Goal: Use online tool/utility: Utilize a website feature to perform a specific function

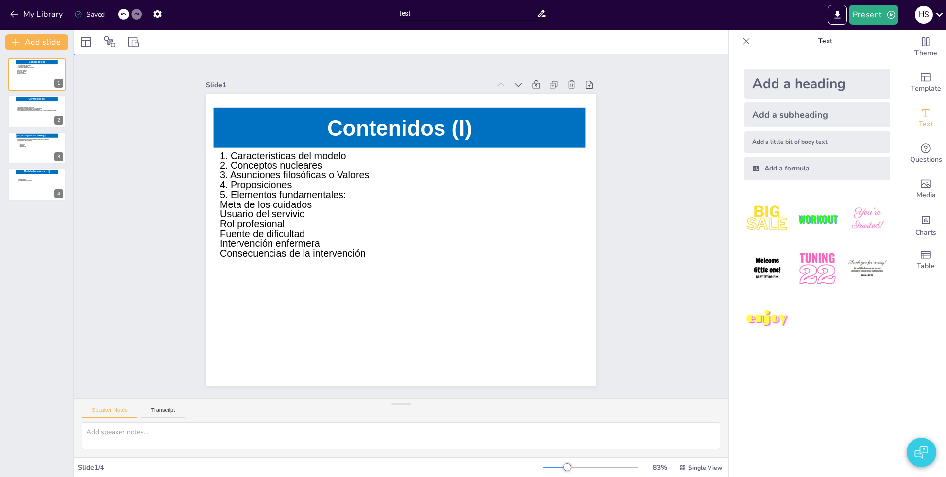
click at [672, 193] on div "Slide 1 Contenidos (I) 1. Características del modelo 2. Conceptos nucleares 3. …" at bounding box center [401, 226] width 654 height 344
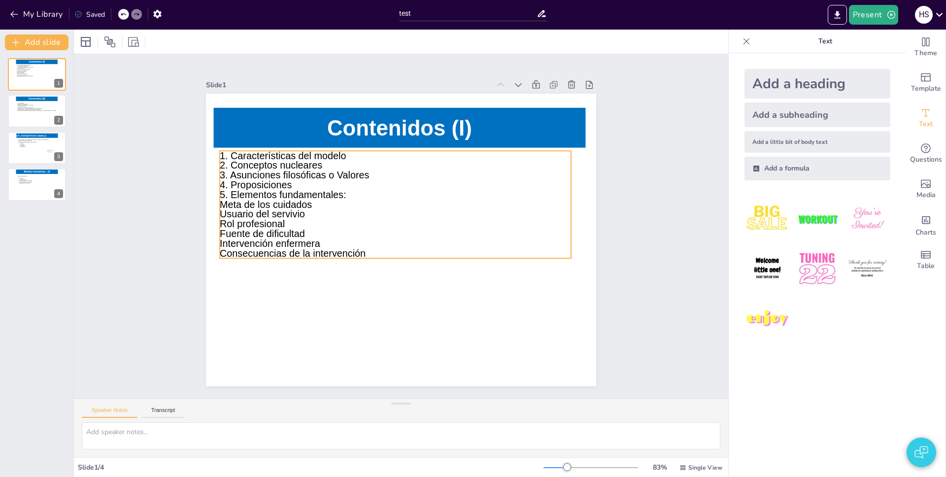
click at [279, 225] on icon at bounding box center [395, 204] width 351 height 107
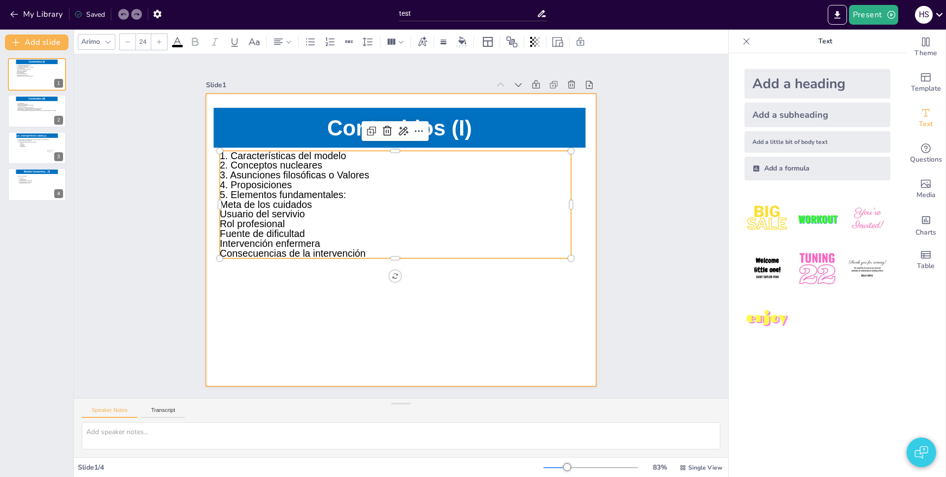
click at [505, 306] on div at bounding box center [401, 240] width 390 height 293
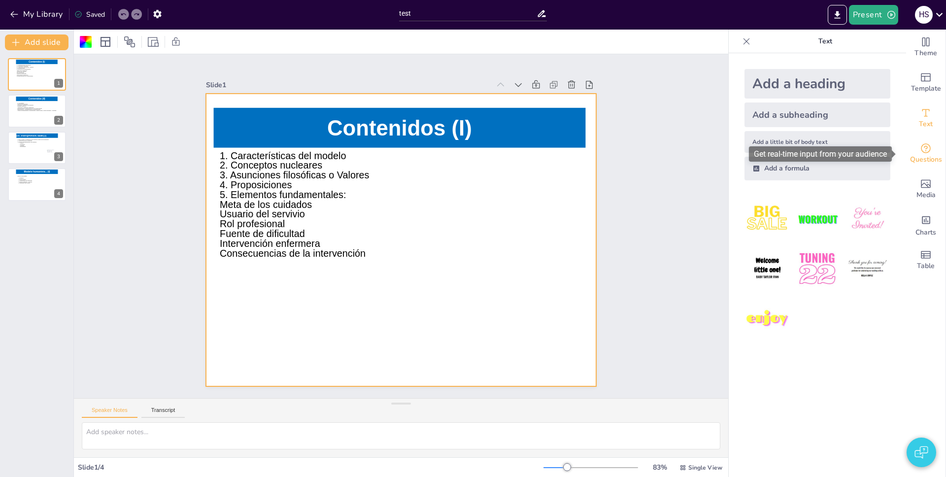
click at [923, 146] on icon "Get real-time input from your audience" at bounding box center [926, 148] width 10 height 10
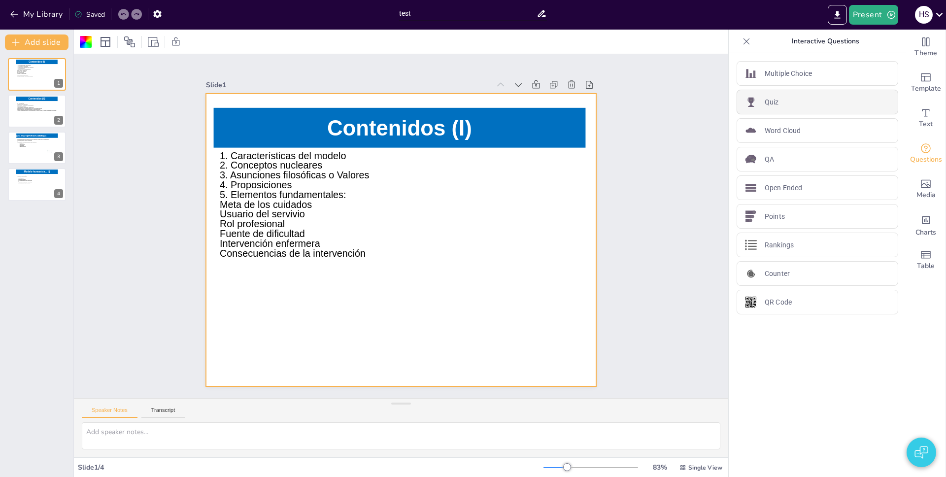
click at [766, 99] on p "Quiz" at bounding box center [772, 102] width 14 height 10
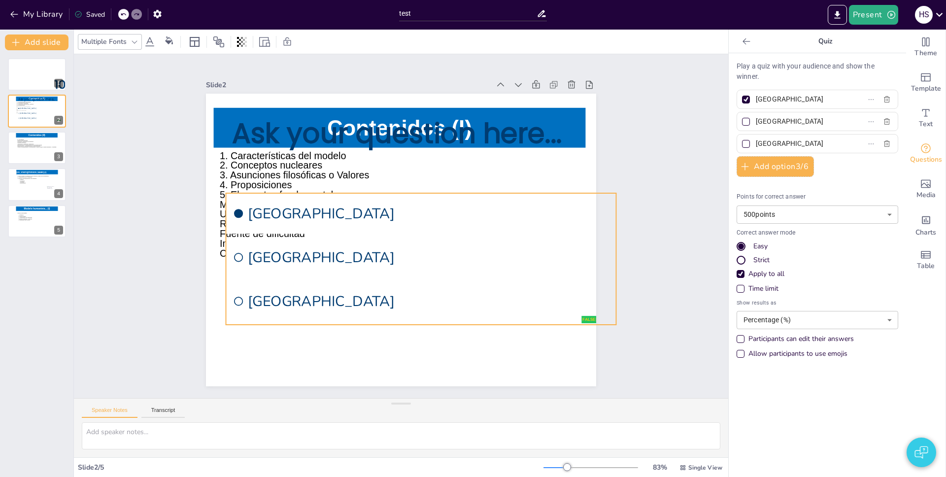
drag, startPoint x: 381, startPoint y: 245, endPoint x: 328, endPoint y: 279, distance: 63.4
click at [328, 279] on ul "[GEOGRAPHIC_DATA] [GEOGRAPHIC_DATA] [GEOGRAPHIC_DATA]" at bounding box center [421, 259] width 390 height 132
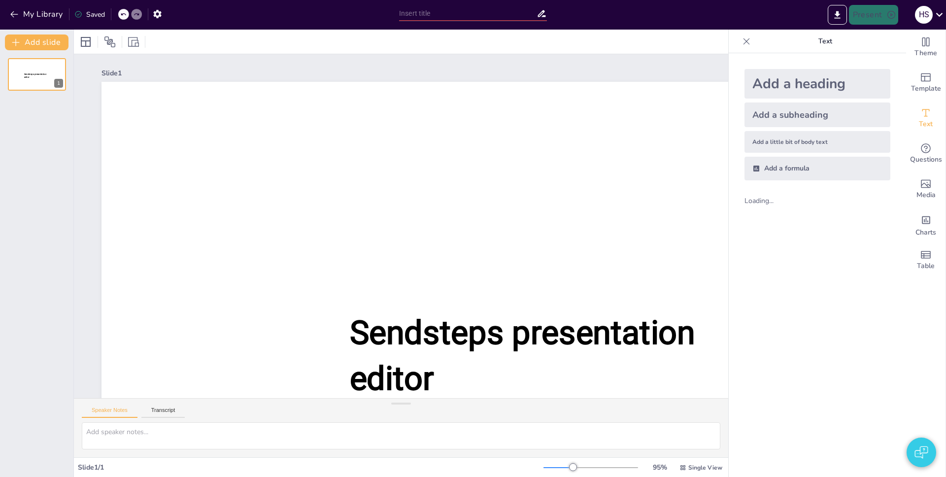
type input "test"
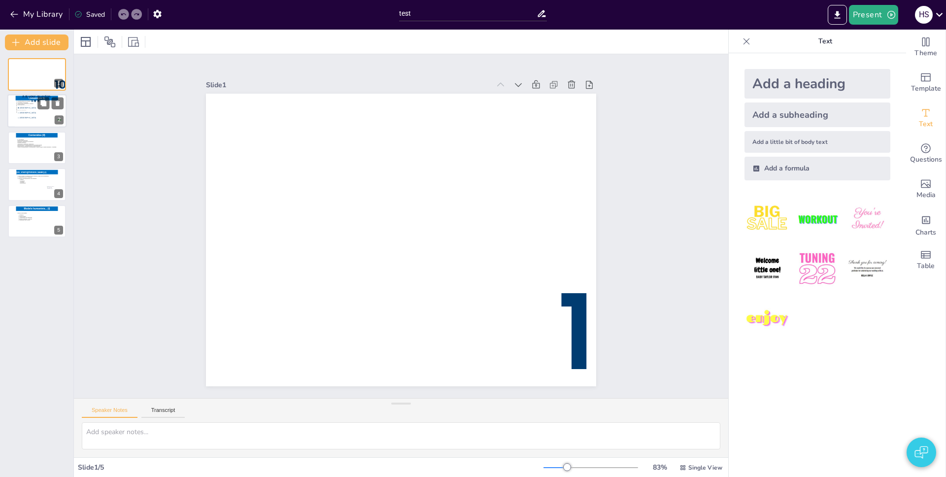
click at [30, 116] on li "[GEOGRAPHIC_DATA]" at bounding box center [39, 118] width 44 height 4
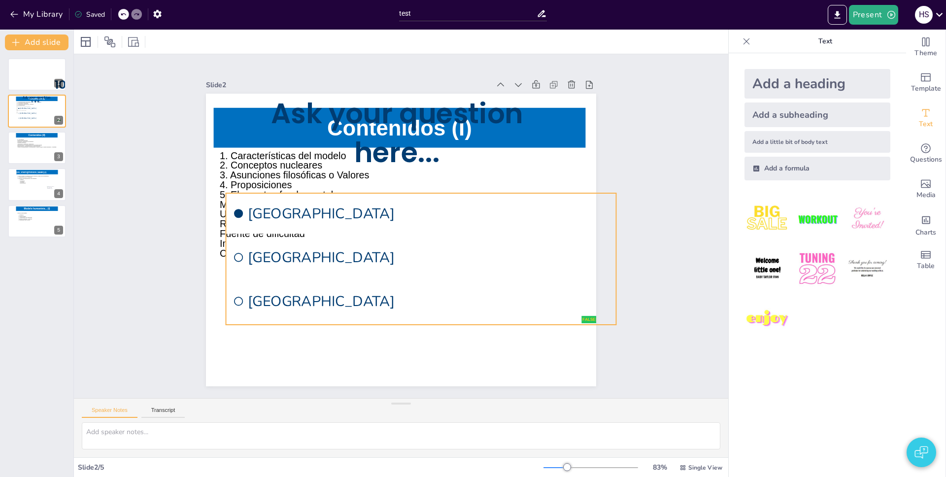
click at [292, 274] on li "[GEOGRAPHIC_DATA]" at bounding box center [421, 257] width 390 height 41
